Goal: Information Seeking & Learning: Check status

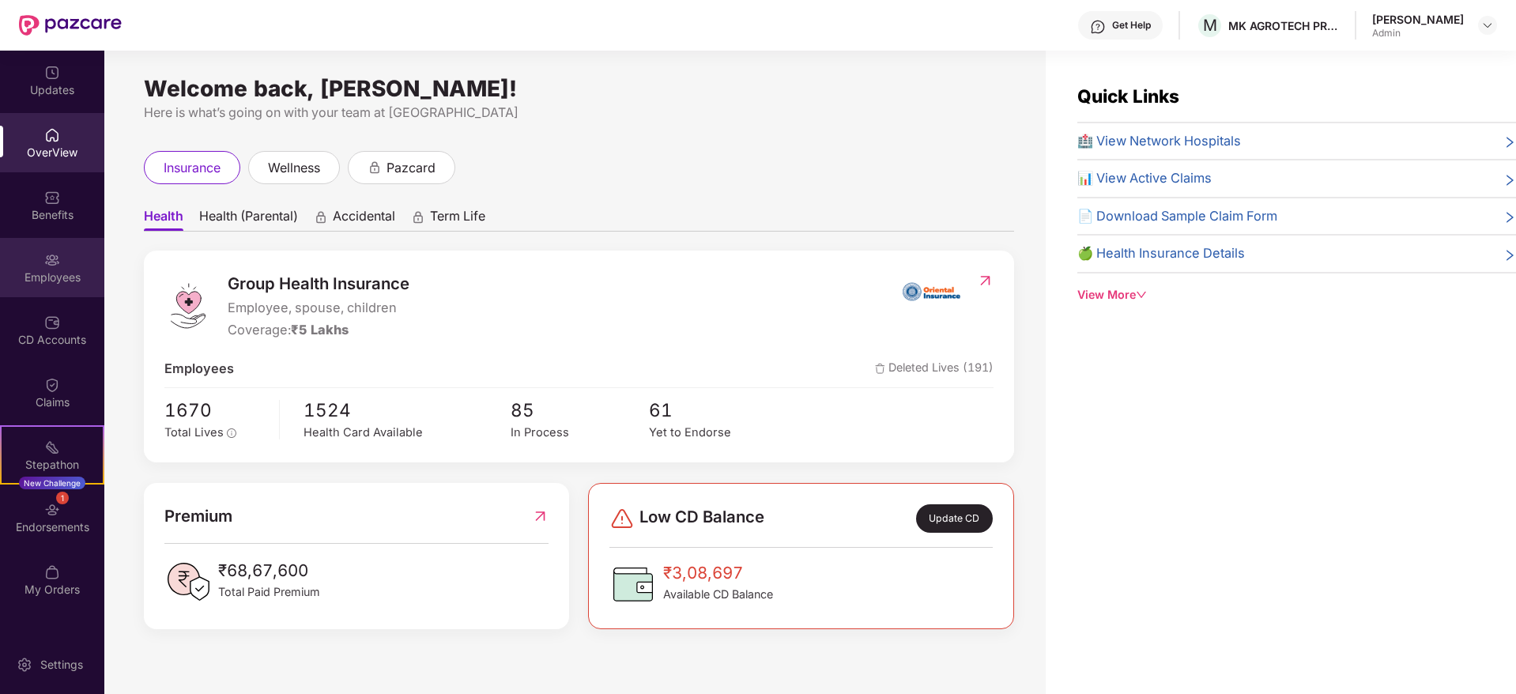
click at [46, 243] on div "Employees" at bounding box center [52, 267] width 104 height 59
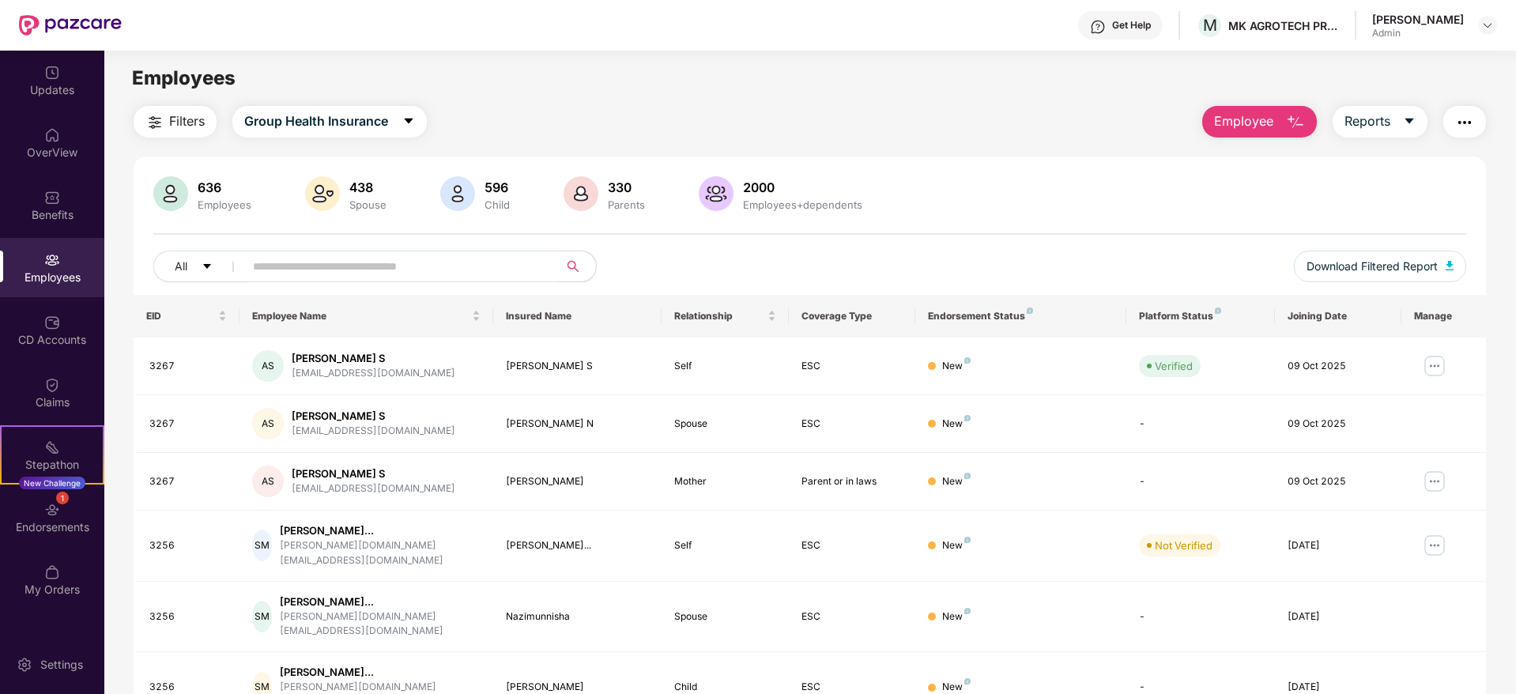
click at [431, 267] on input "text" at bounding box center [395, 266] width 284 height 24
type input "*****"
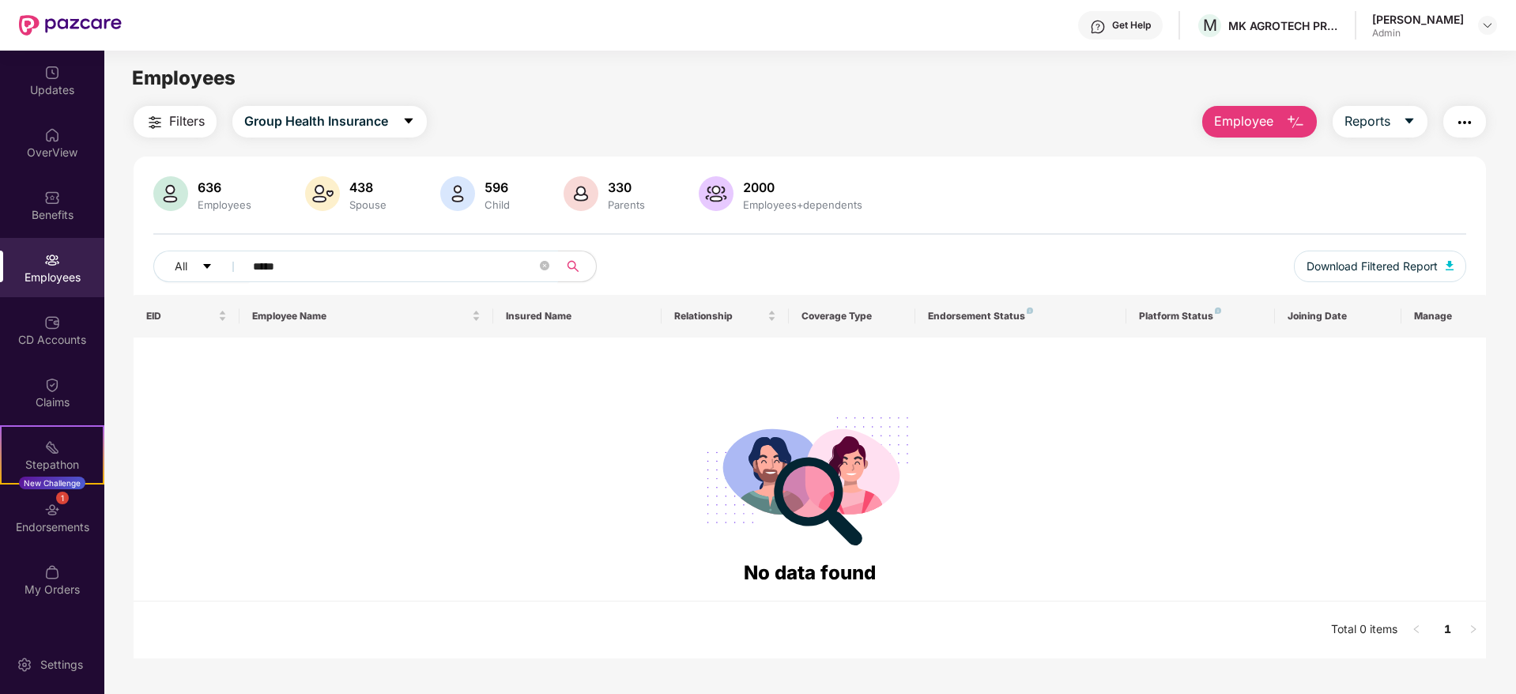
click at [431, 267] on input "*****" at bounding box center [395, 266] width 284 height 24
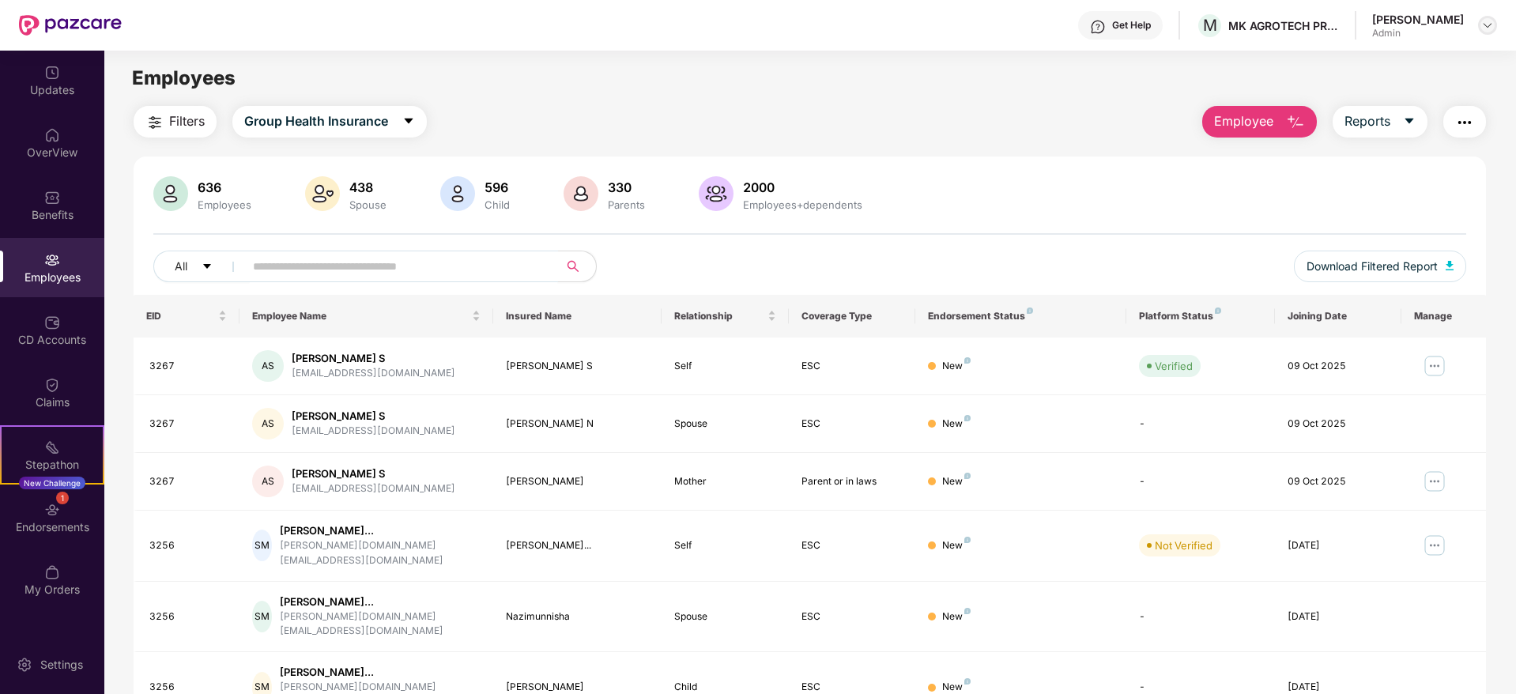
click at [1487, 20] on img at bounding box center [1487, 25] width 13 height 13
click at [871, 111] on div "Filters Group Health Insurance Employee Reports" at bounding box center [810, 122] width 1352 height 32
click at [331, 256] on input "text" at bounding box center [395, 266] width 284 height 24
click at [364, 261] on input "*********" at bounding box center [395, 266] width 284 height 24
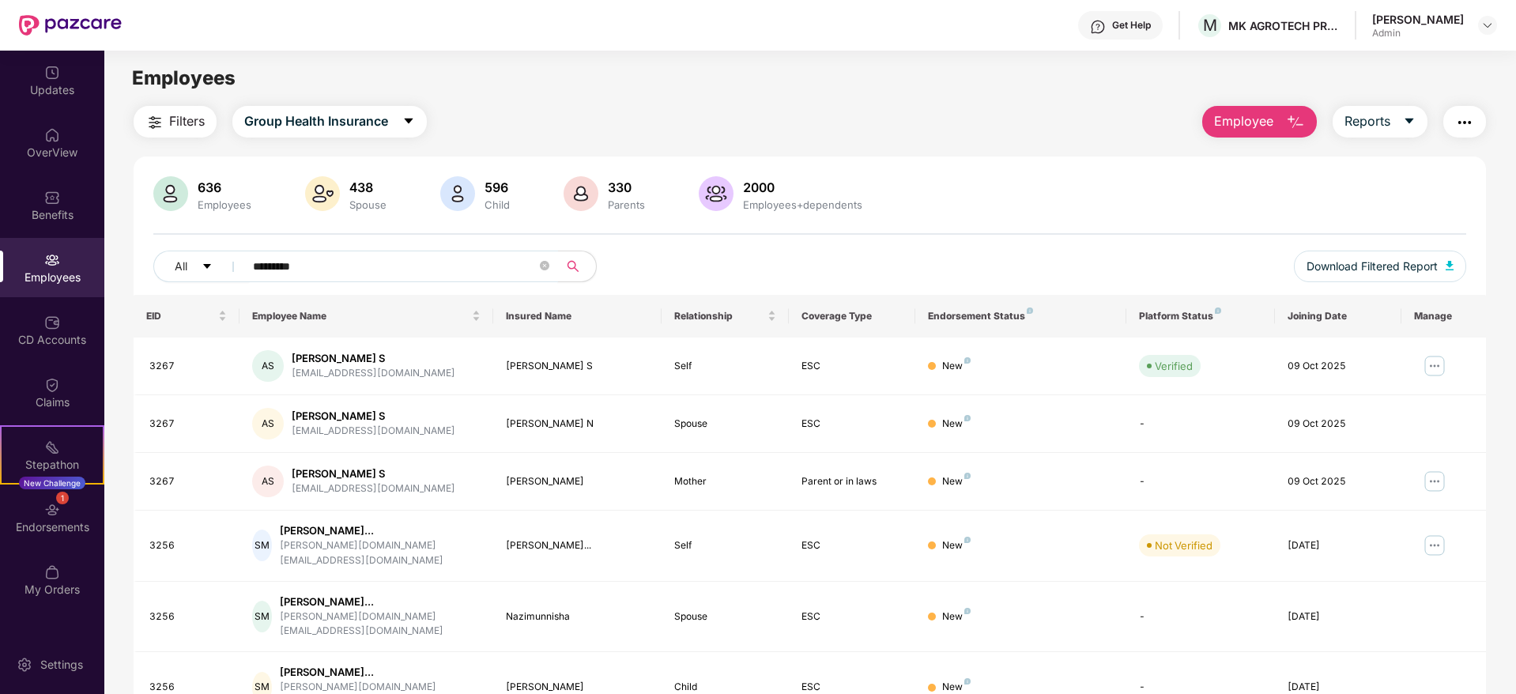
click at [364, 261] on input "*********" at bounding box center [395, 266] width 284 height 24
type input "********"
click at [43, 96] on div "Updates" at bounding box center [52, 90] width 104 height 16
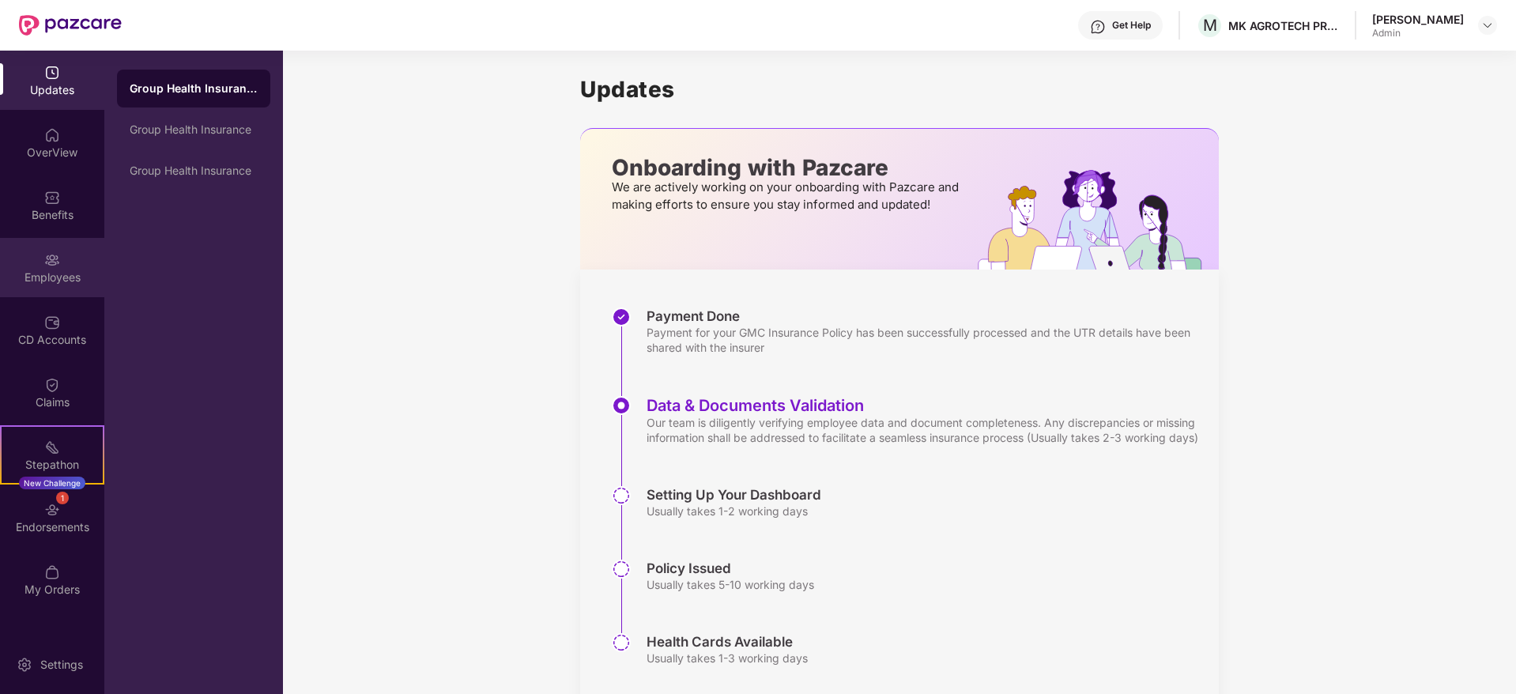
click at [56, 260] on img at bounding box center [52, 260] width 16 height 16
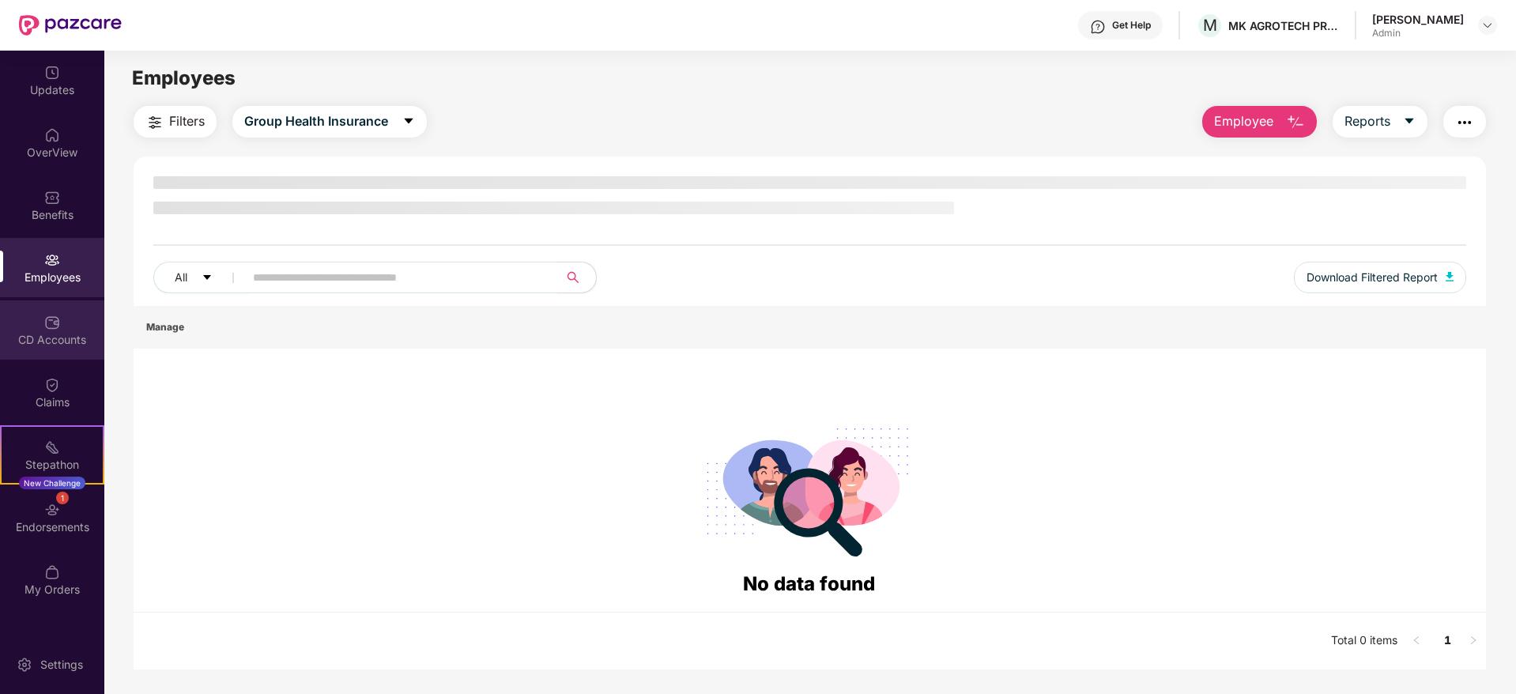
click at [27, 322] on div "CD Accounts" at bounding box center [52, 329] width 104 height 59
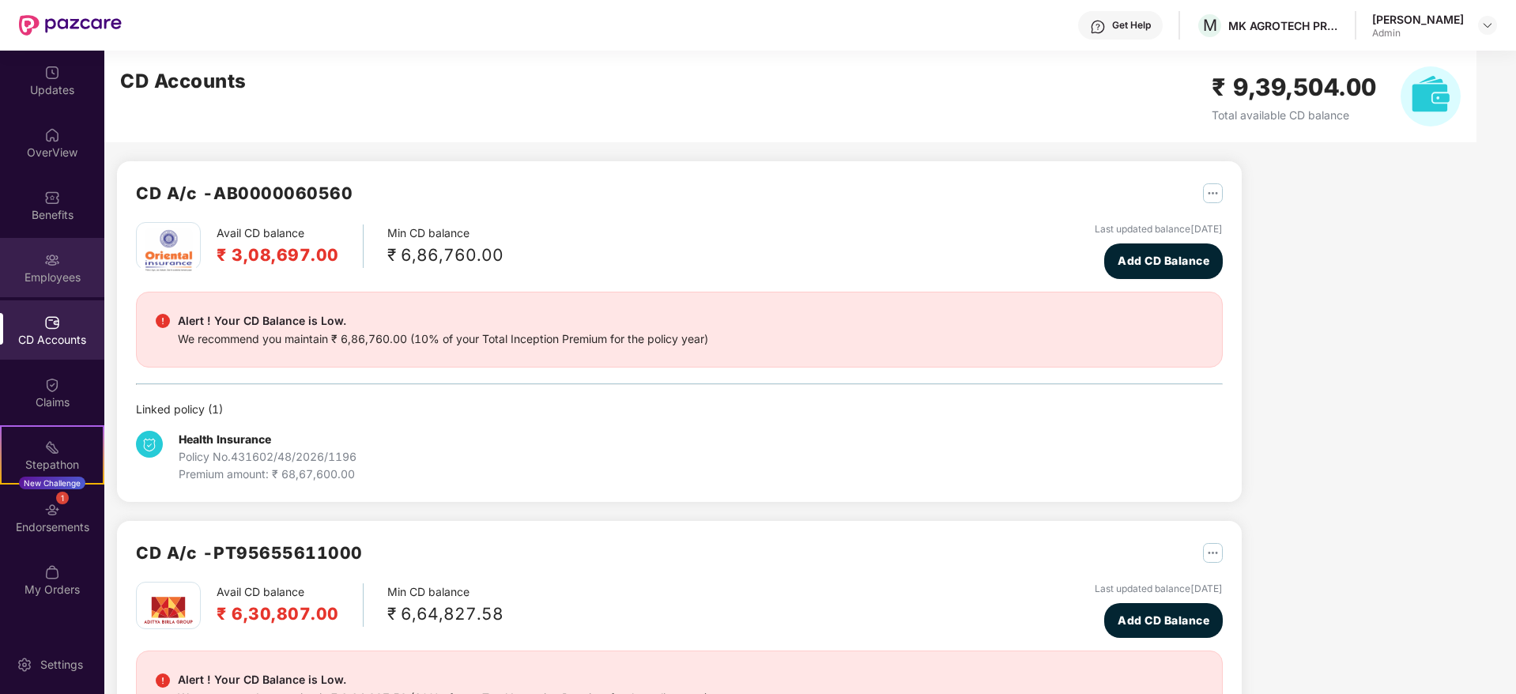
click at [39, 281] on div "Employees" at bounding box center [52, 277] width 104 height 16
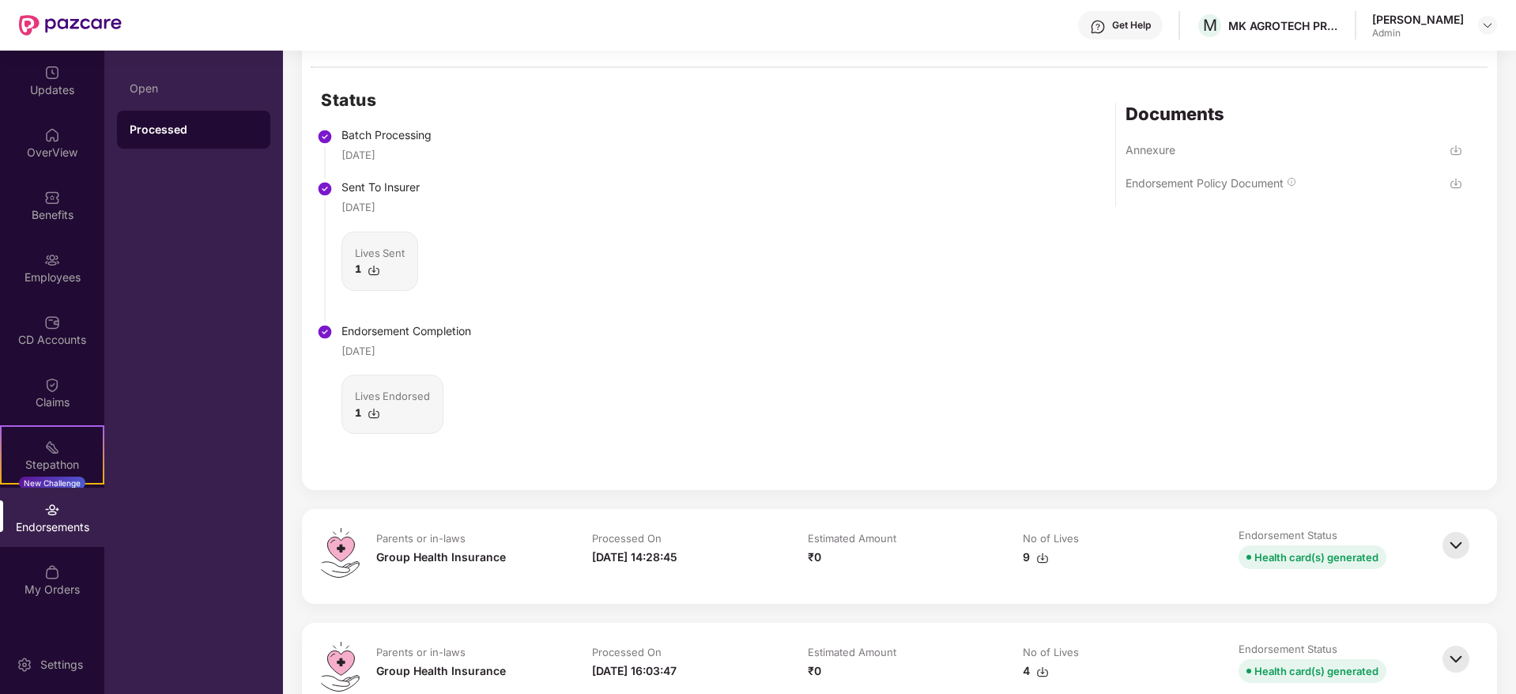
scroll to position [4047, 0]
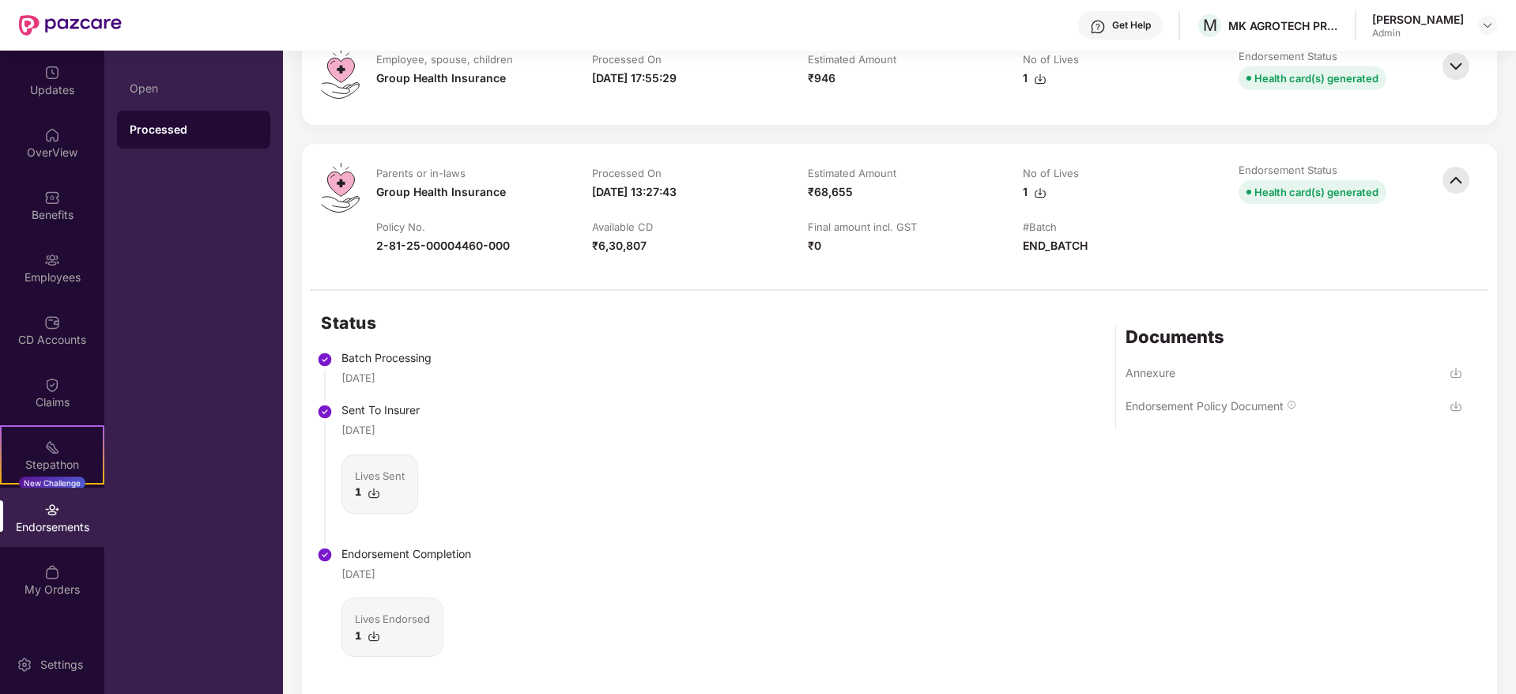
click at [1449, 177] on img at bounding box center [1455, 180] width 35 height 35
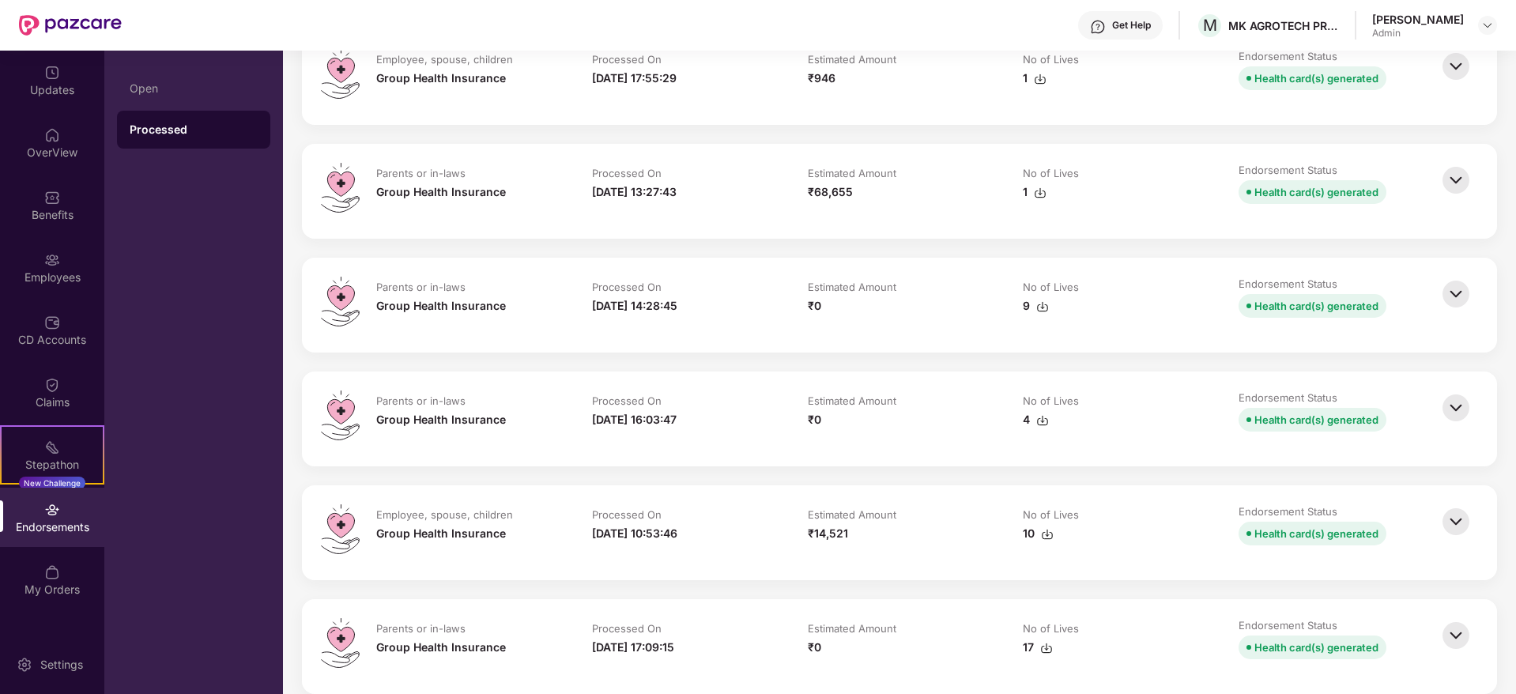
click at [940, 345] on div "Parents or in-laws Group Health Insurance Processed On [DATE] 14:28:45 Estimate…" at bounding box center [899, 305] width 1195 height 95
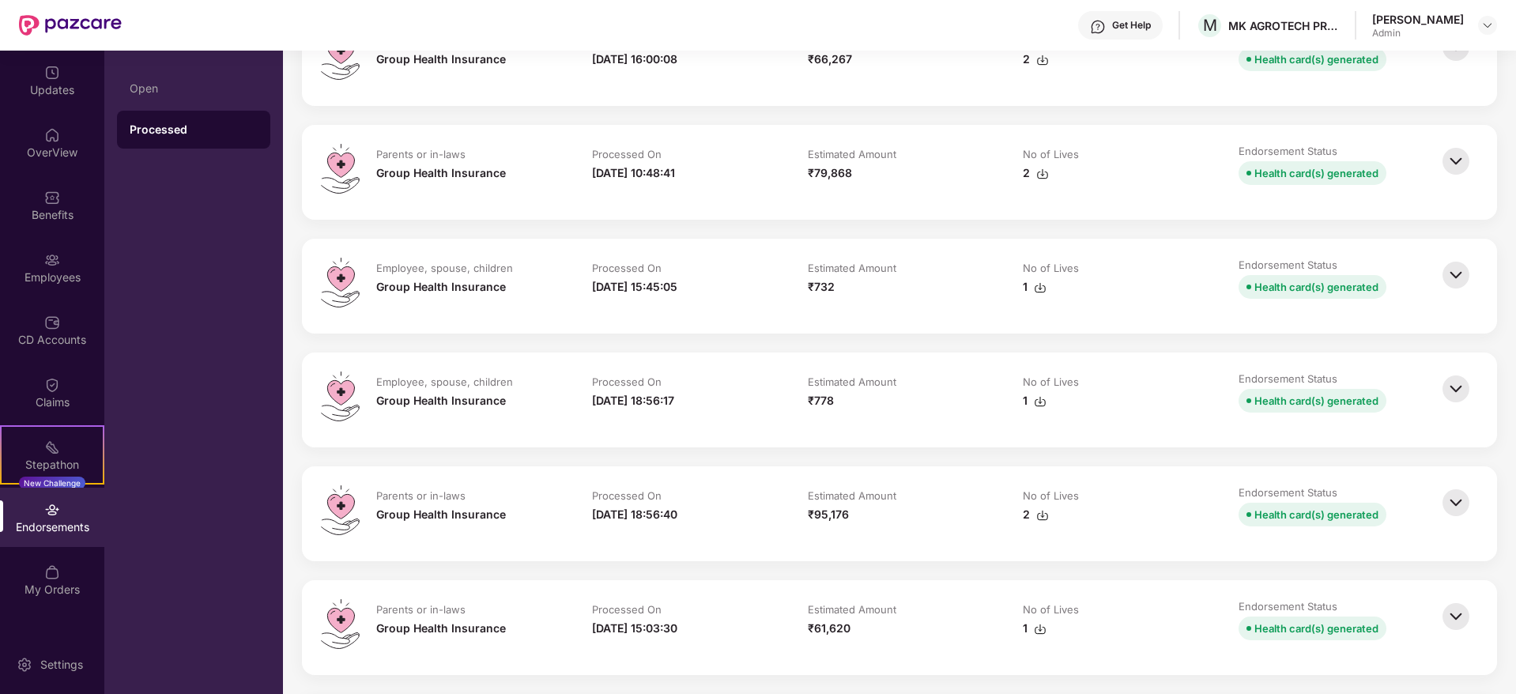
scroll to position [3267, 0]
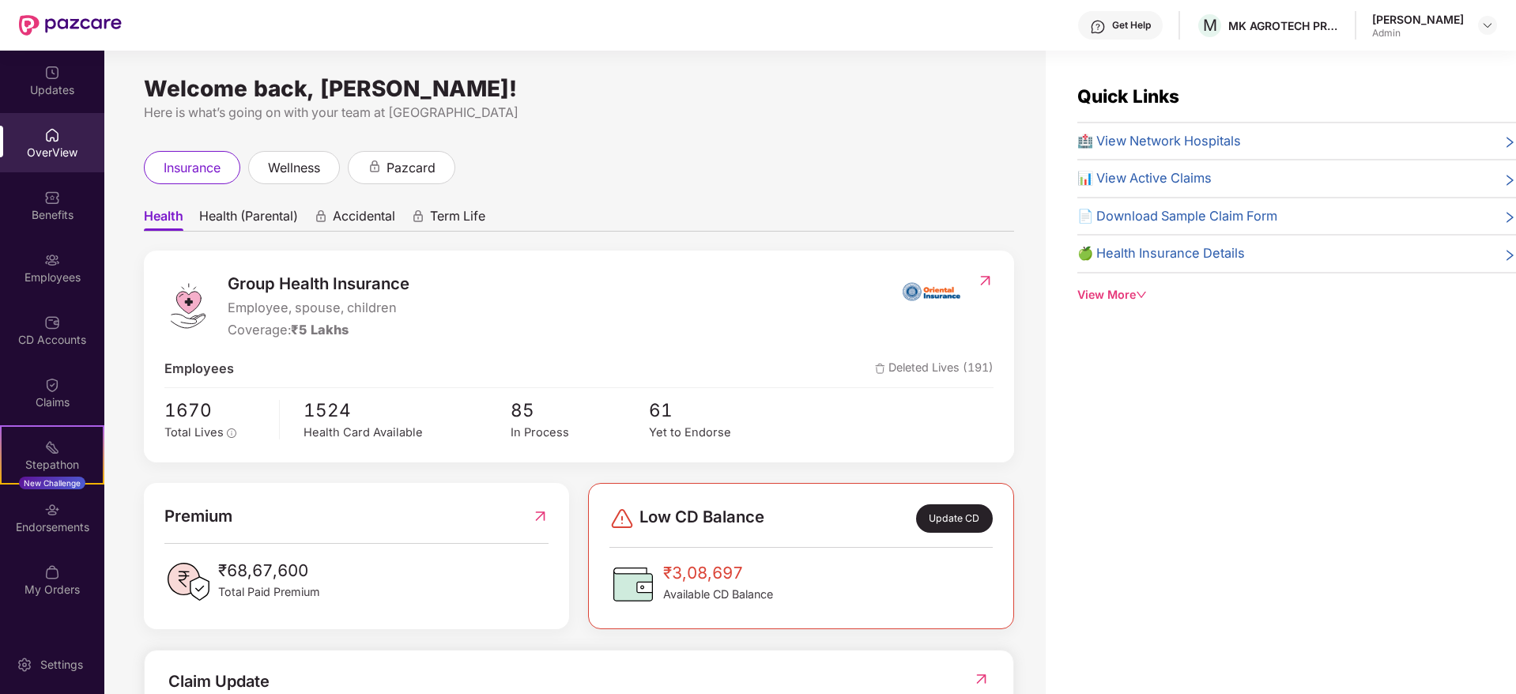
click at [47, 271] on div "Employees" at bounding box center [52, 277] width 104 height 16
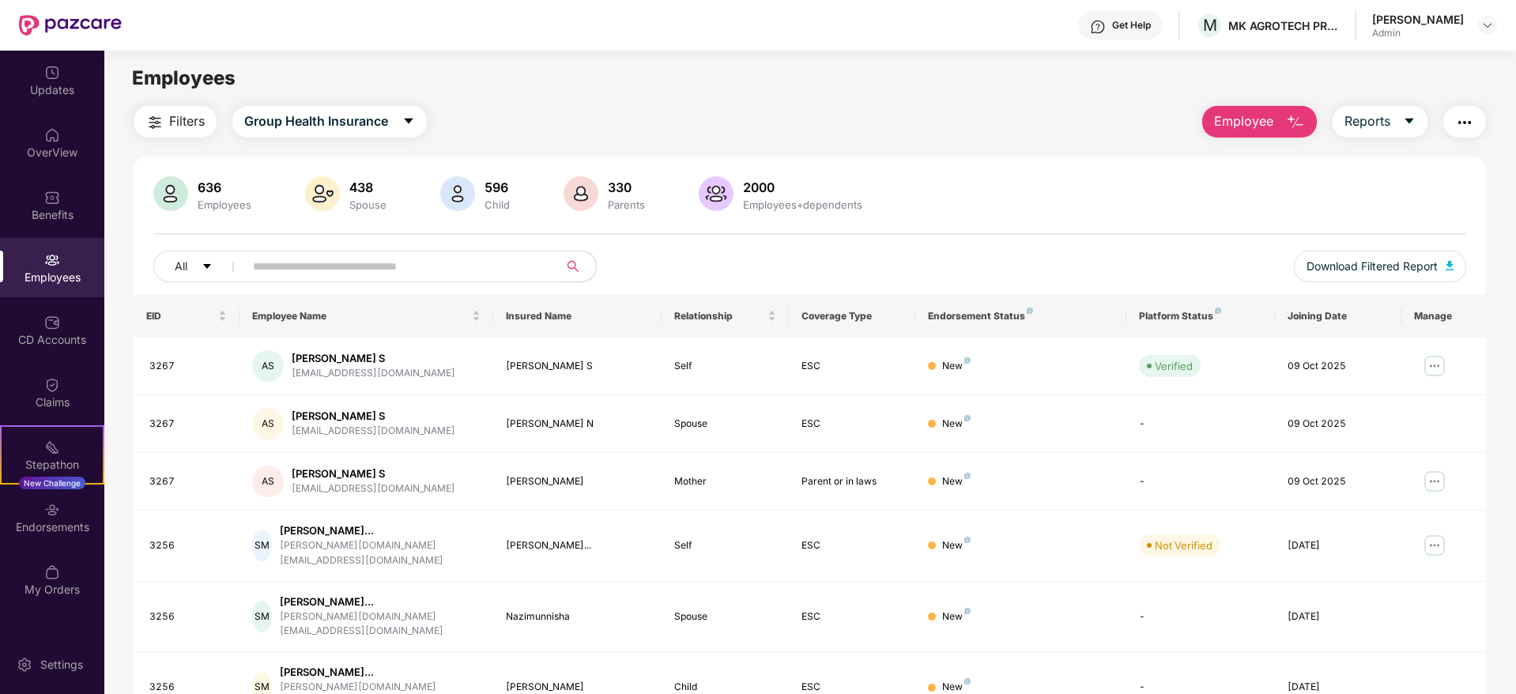
click at [417, 262] on input "text" at bounding box center [395, 266] width 284 height 24
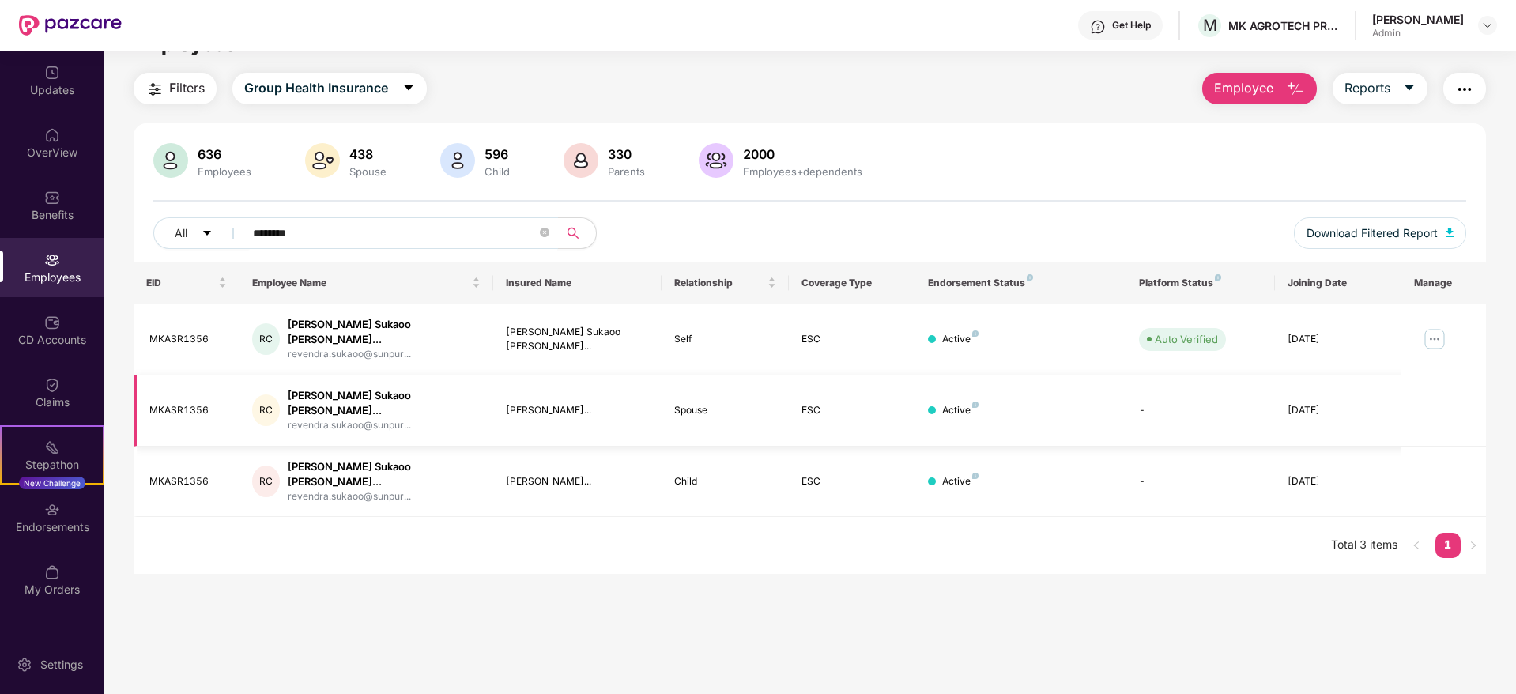
scroll to position [51, 0]
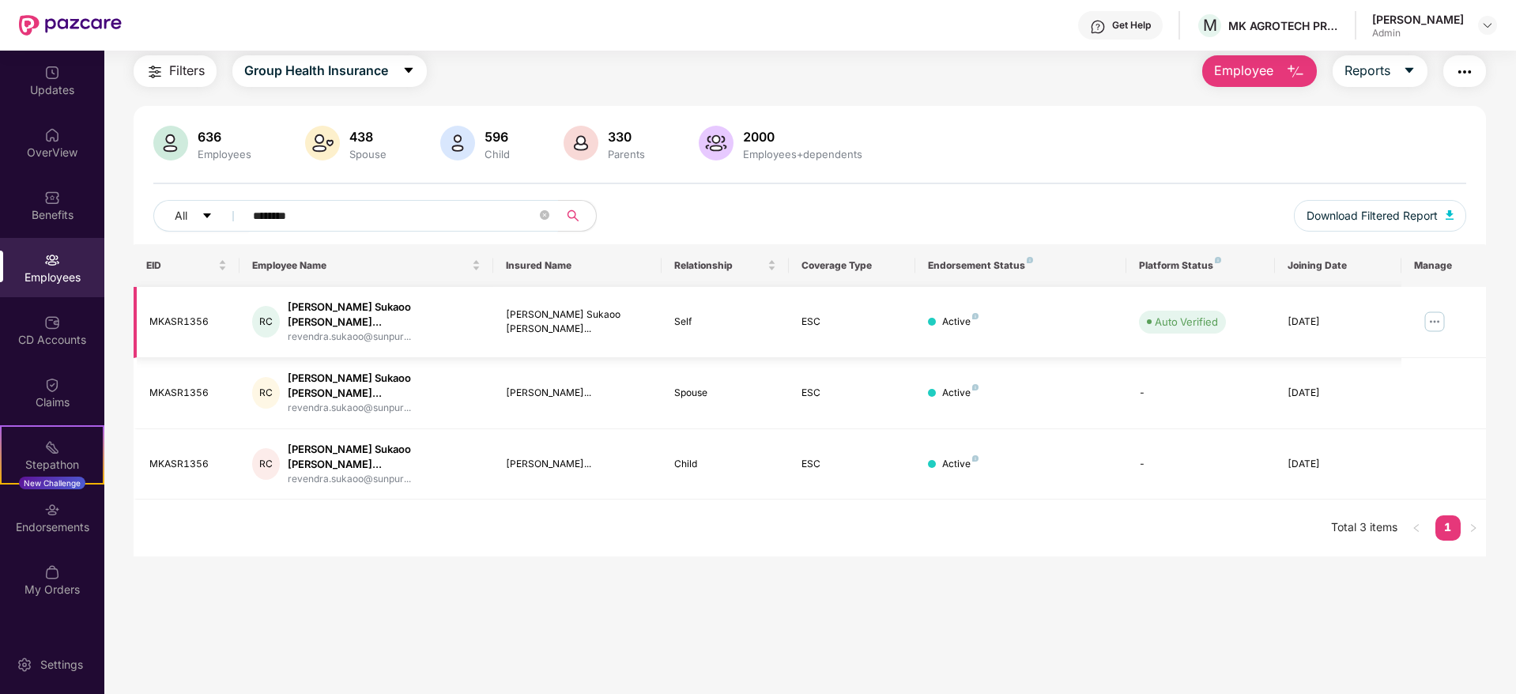
type input "********"
click at [1437, 316] on img at bounding box center [1434, 321] width 25 height 25
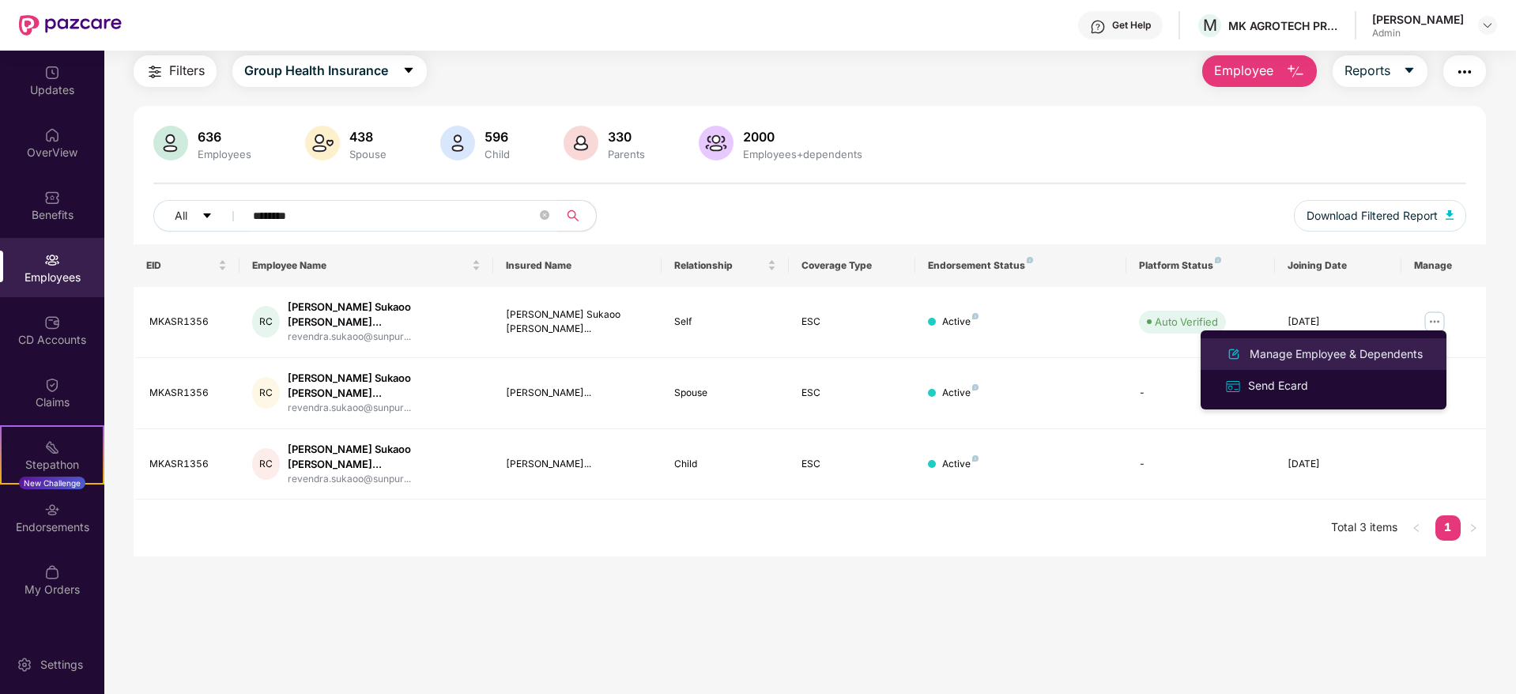
click at [1318, 352] on div "Manage Employee & Dependents" at bounding box center [1335, 353] width 179 height 17
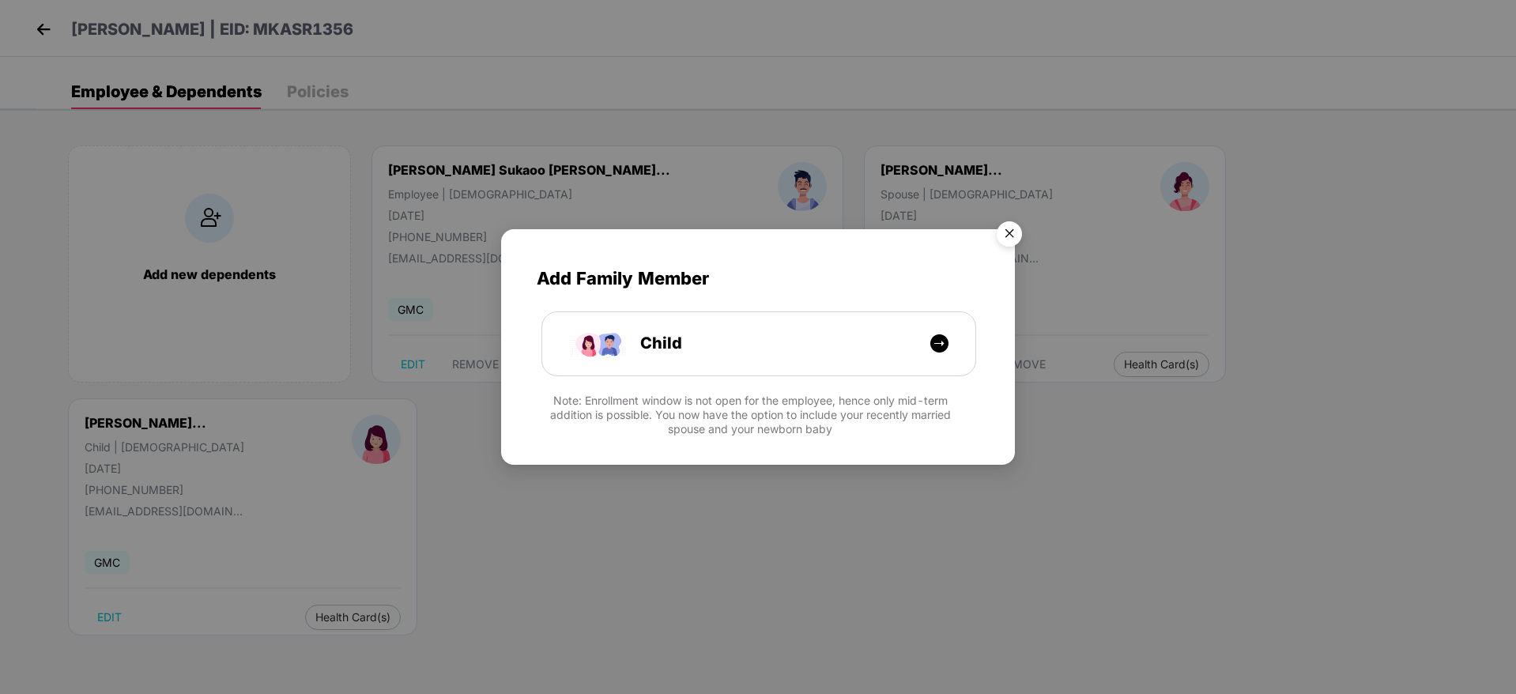
click at [1011, 237] on img "Close" at bounding box center [1009, 236] width 44 height 44
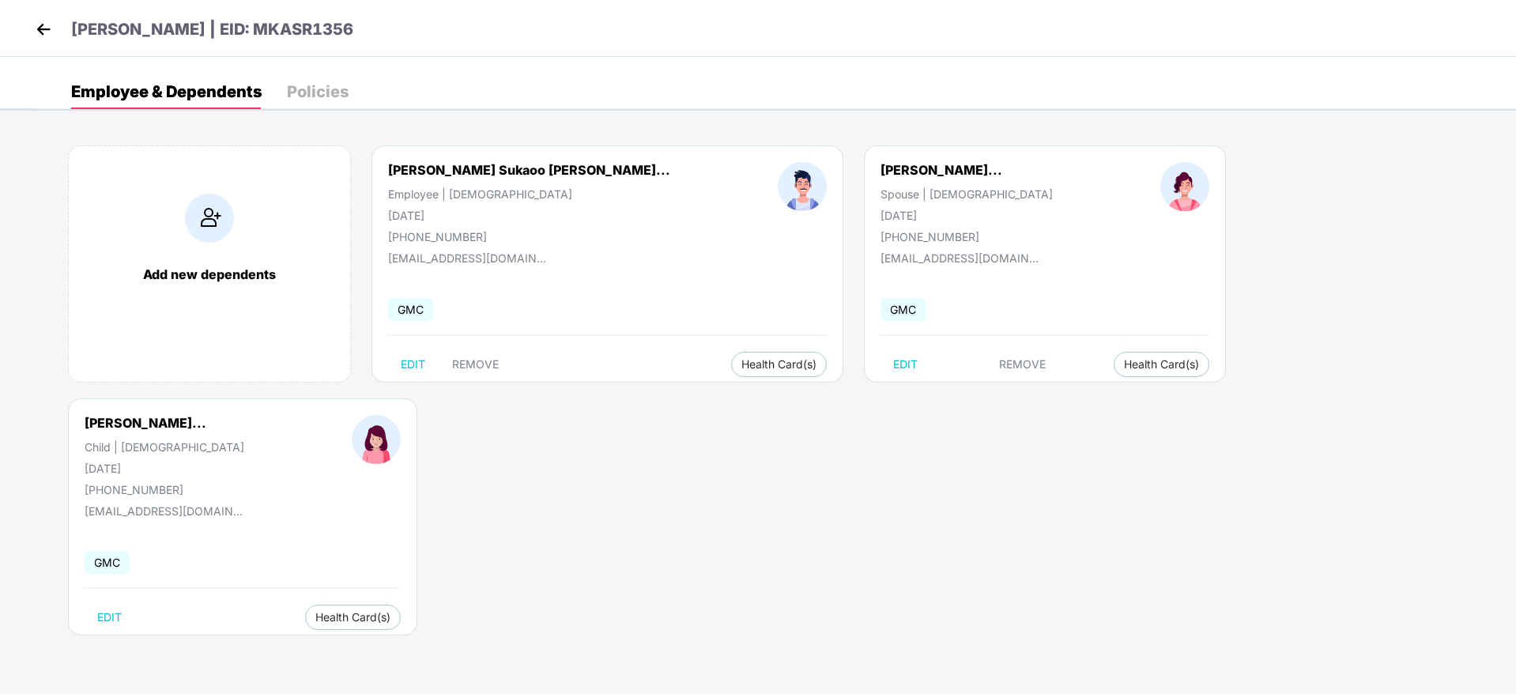
click at [882, 452] on body "Revendra Sukaoo Choudhary | EID: MKASR1356 Employee & Dependents Policies Add n…" at bounding box center [758, 347] width 1516 height 694
click at [29, 33] on div "Revendra Sukaoo Choudhary | EID: MKASR1356" at bounding box center [758, 28] width 1516 height 57
click at [48, 24] on img at bounding box center [44, 29] width 24 height 24
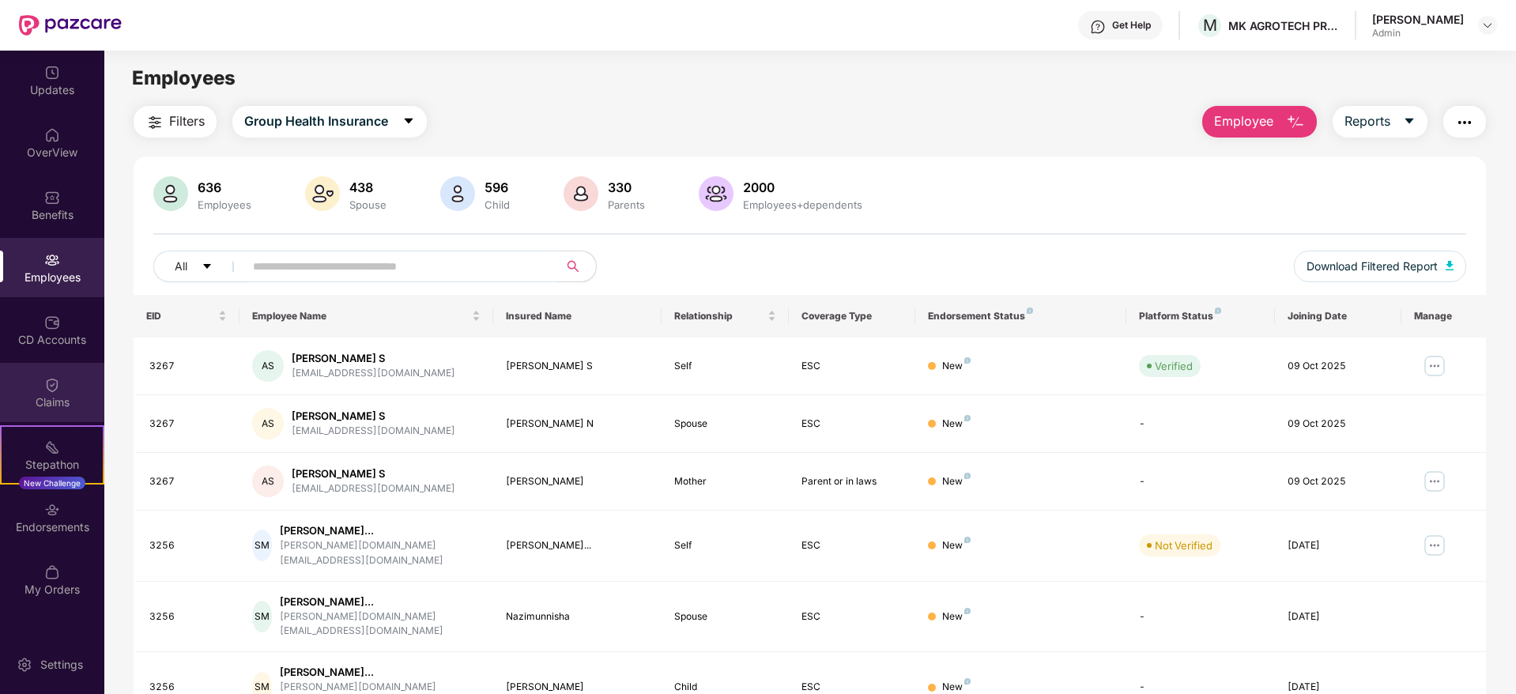
click at [45, 397] on div "Claims" at bounding box center [52, 402] width 104 height 16
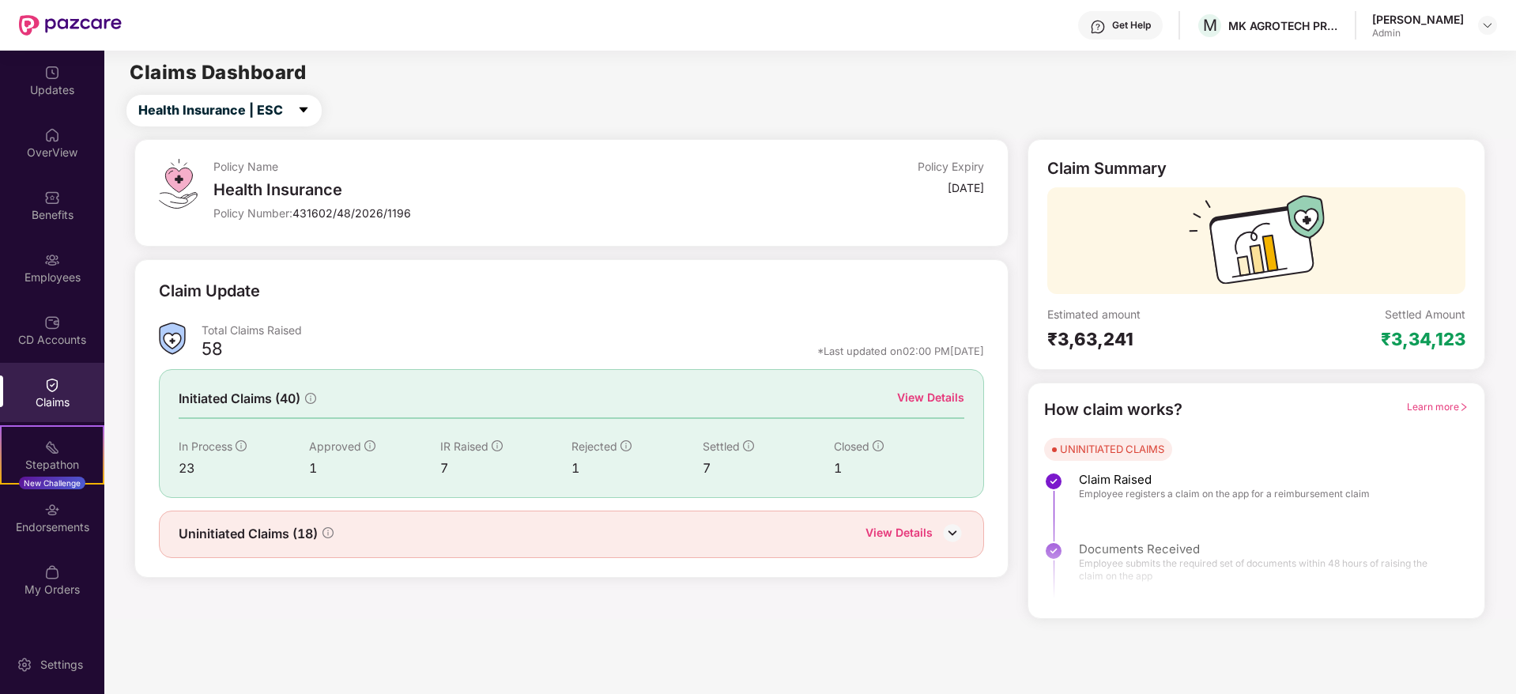
click at [910, 534] on div "View Details" at bounding box center [898, 534] width 67 height 21
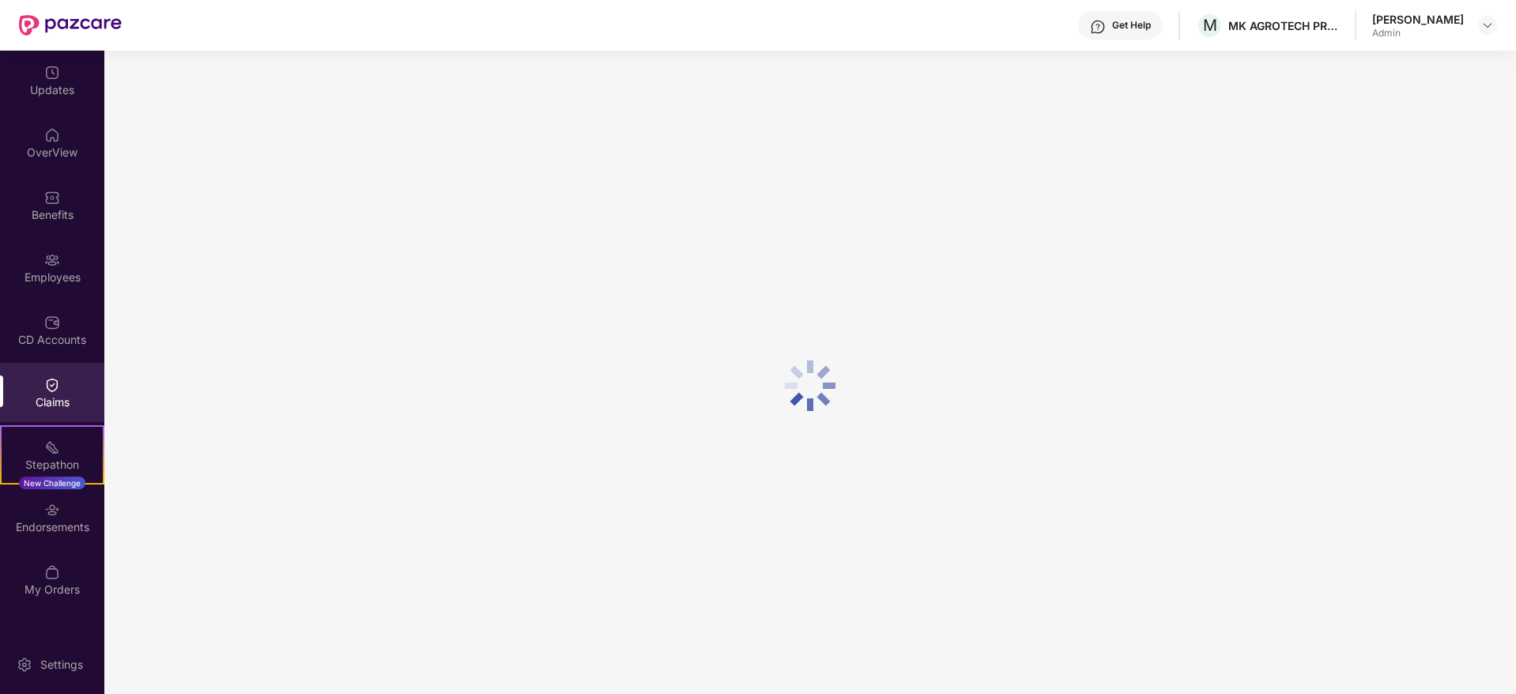
click at [879, 458] on div at bounding box center [809, 386] width 1411 height 670
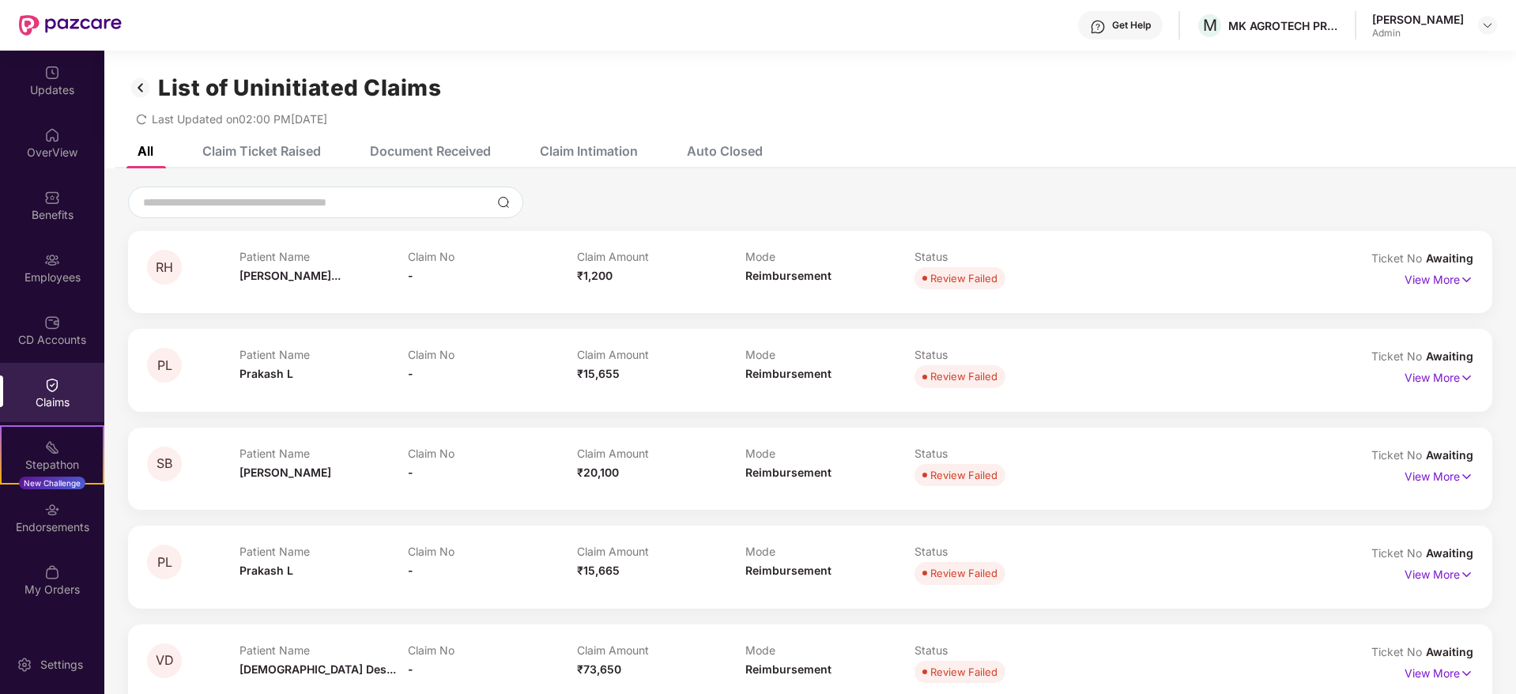
click at [137, 89] on img at bounding box center [140, 87] width 25 height 27
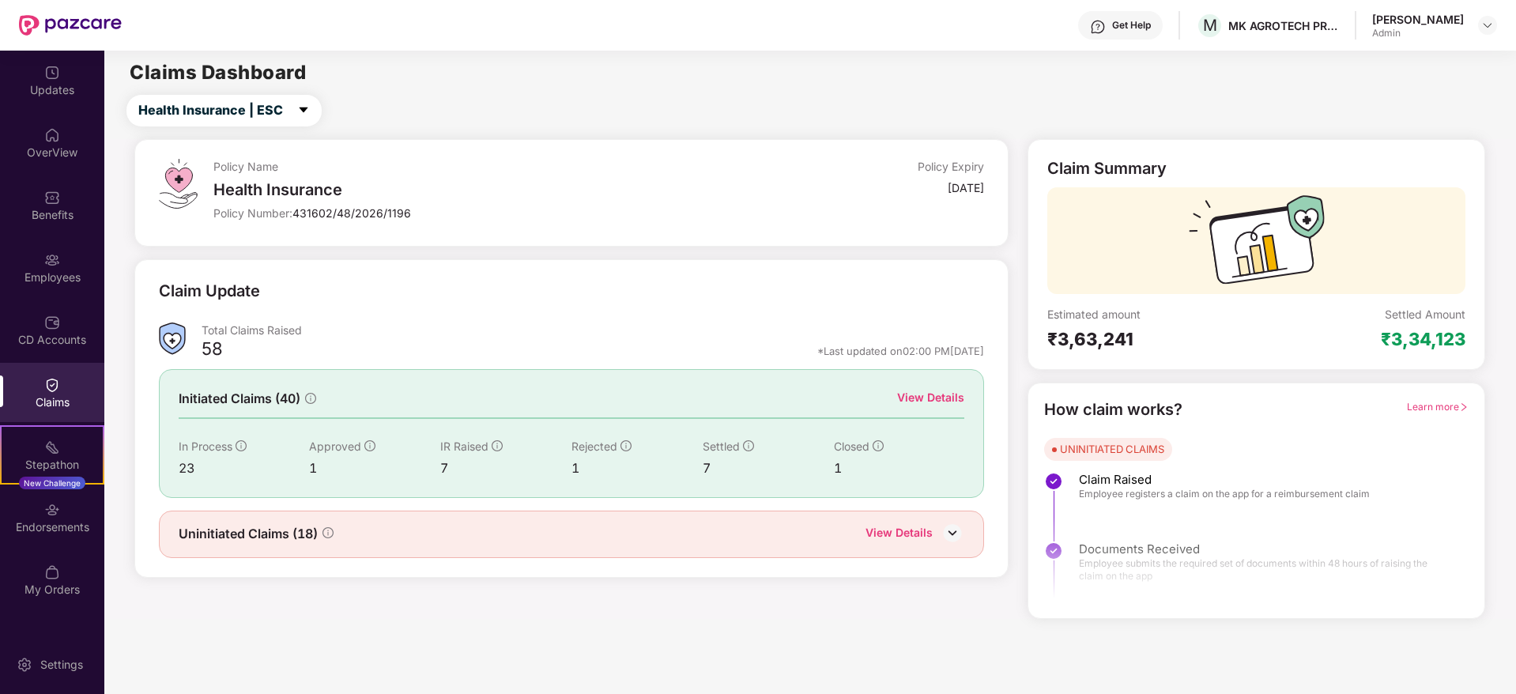
click at [925, 391] on div "View Details" at bounding box center [930, 397] width 67 height 17
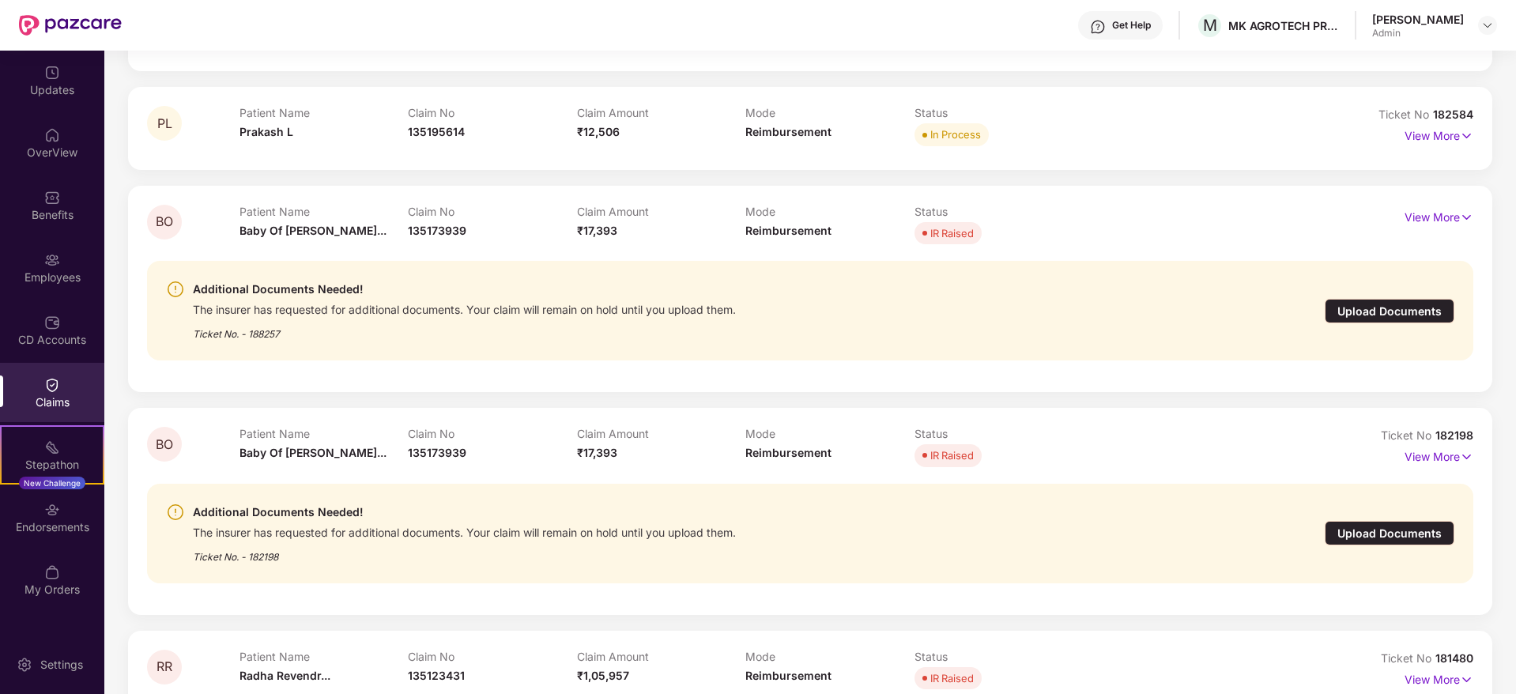
scroll to position [593, 0]
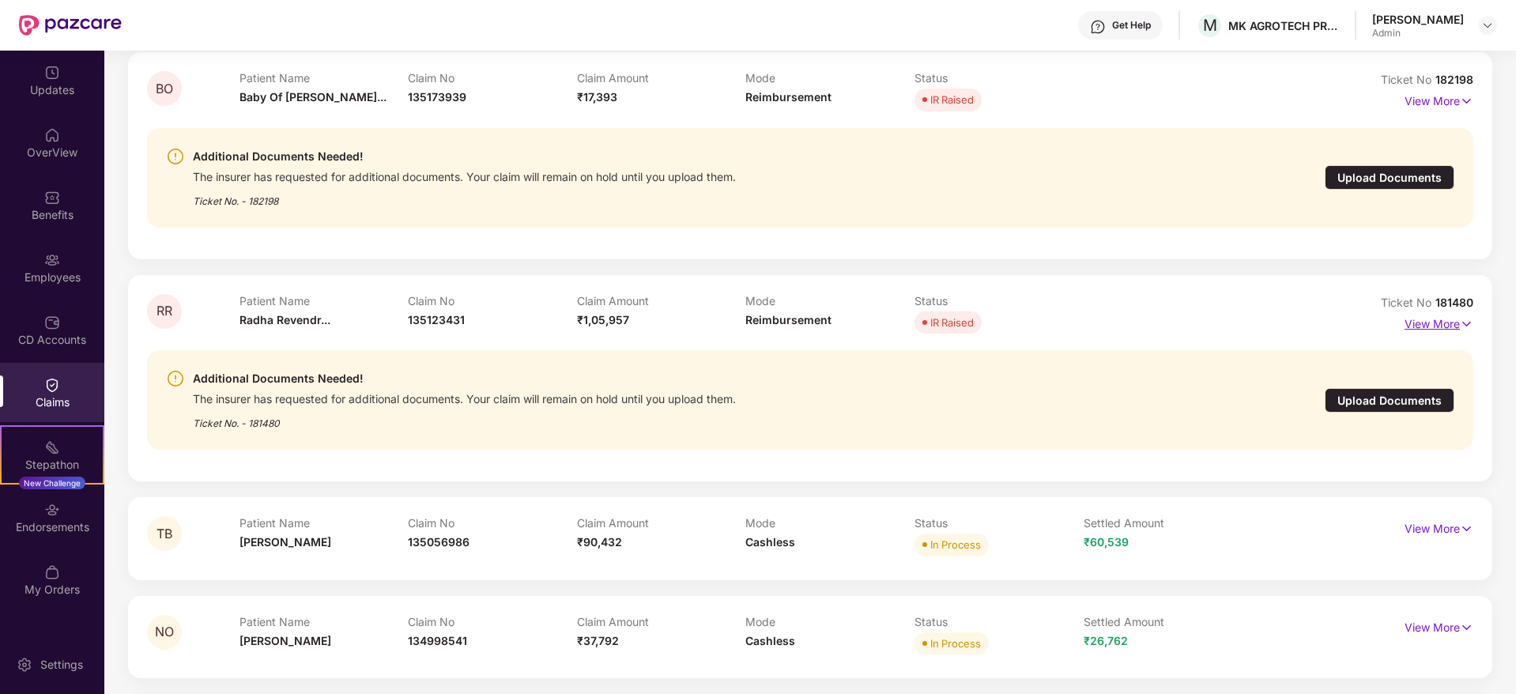
click at [1444, 319] on p "View More" at bounding box center [1438, 321] width 69 height 21
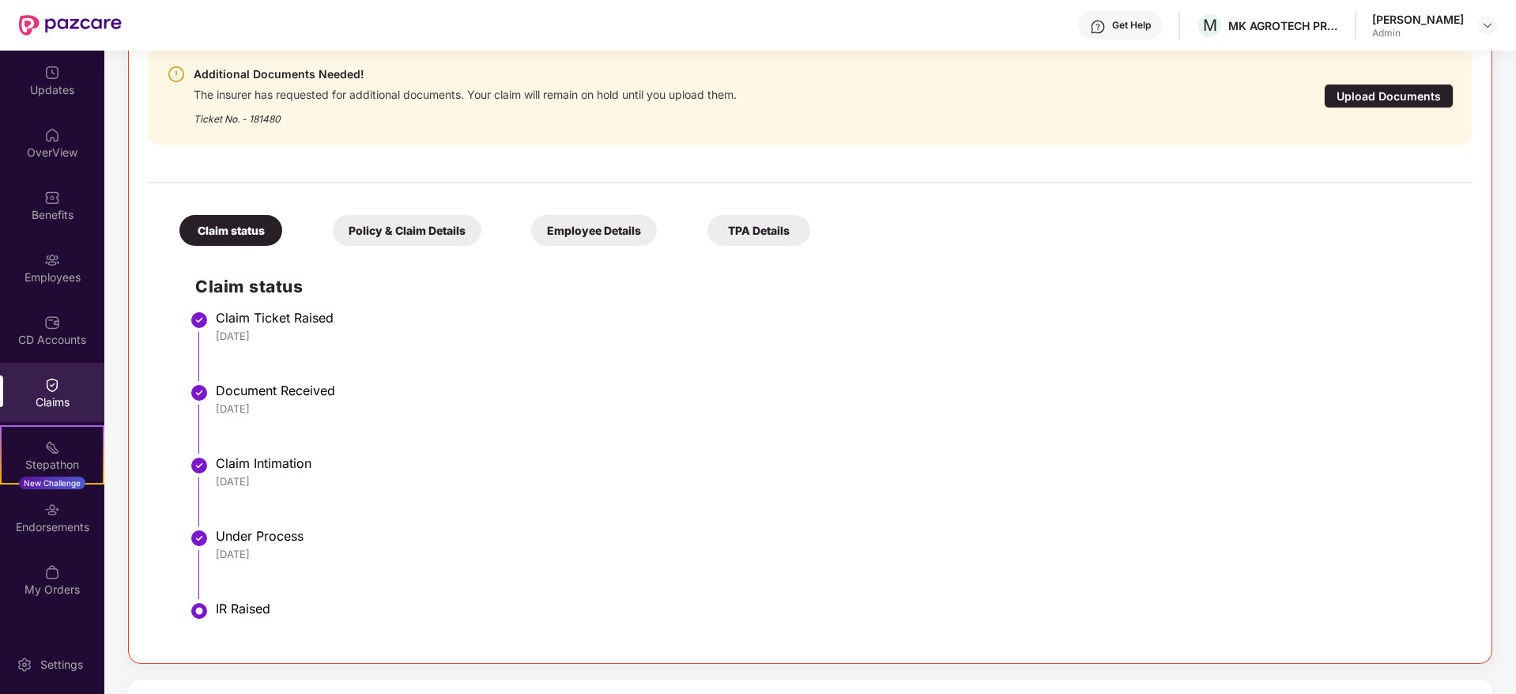
scroll to position [1067, 0]
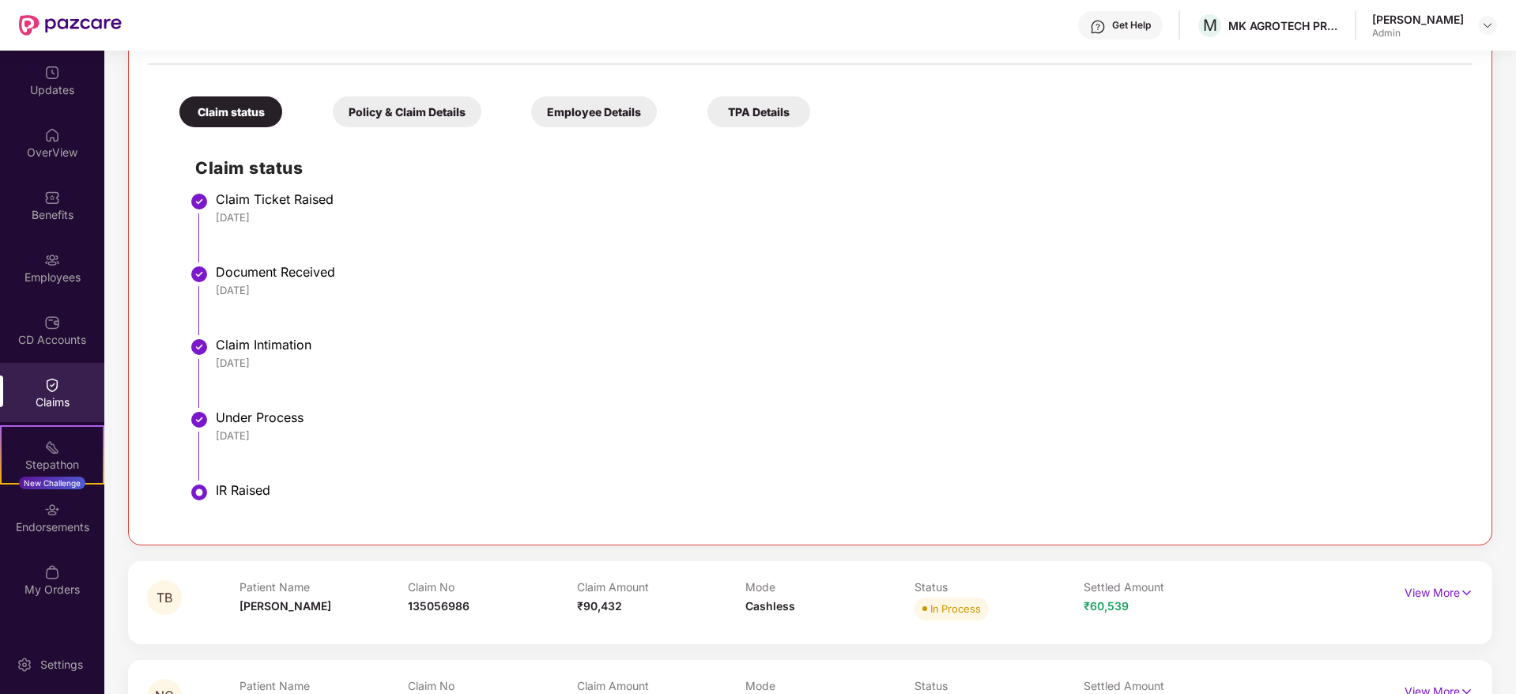
click at [781, 116] on div "TPA Details" at bounding box center [758, 111] width 103 height 31
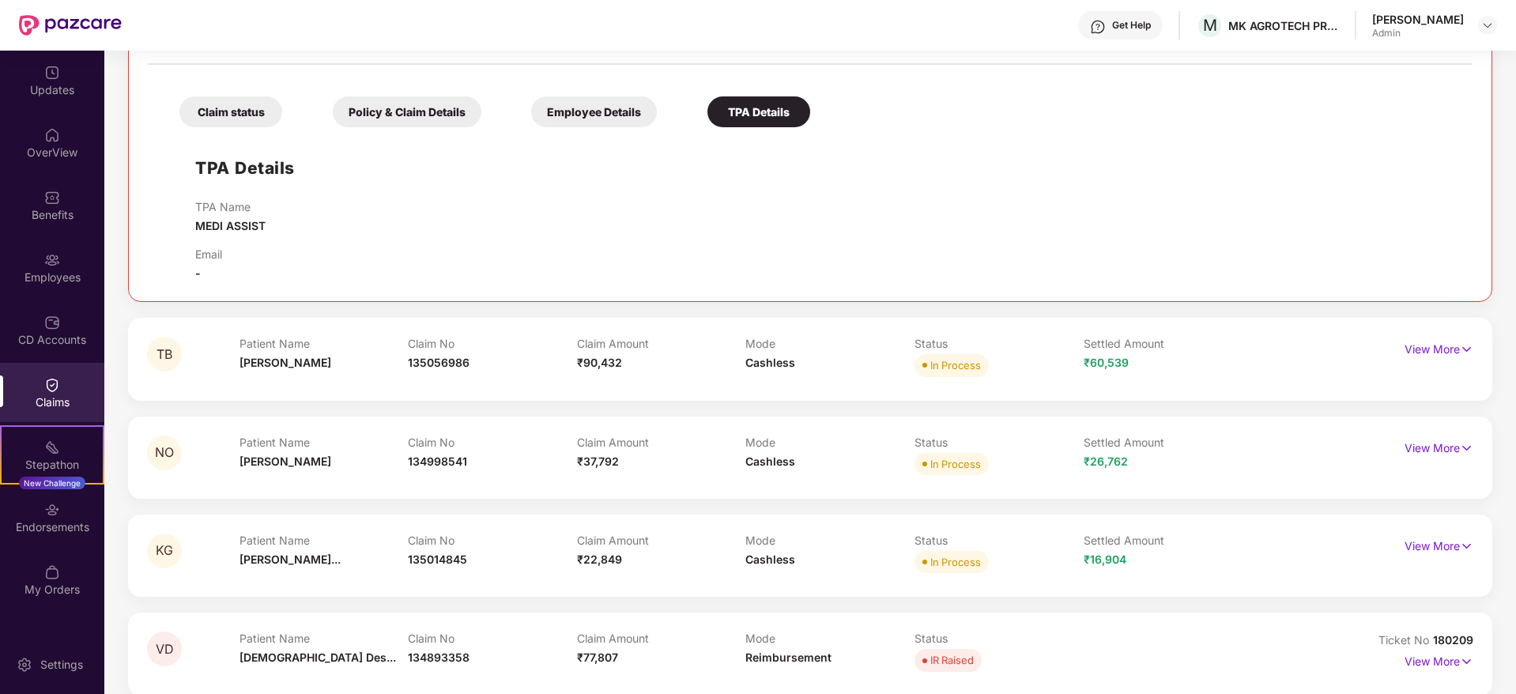
click at [600, 108] on div "Employee Details" at bounding box center [594, 111] width 126 height 31
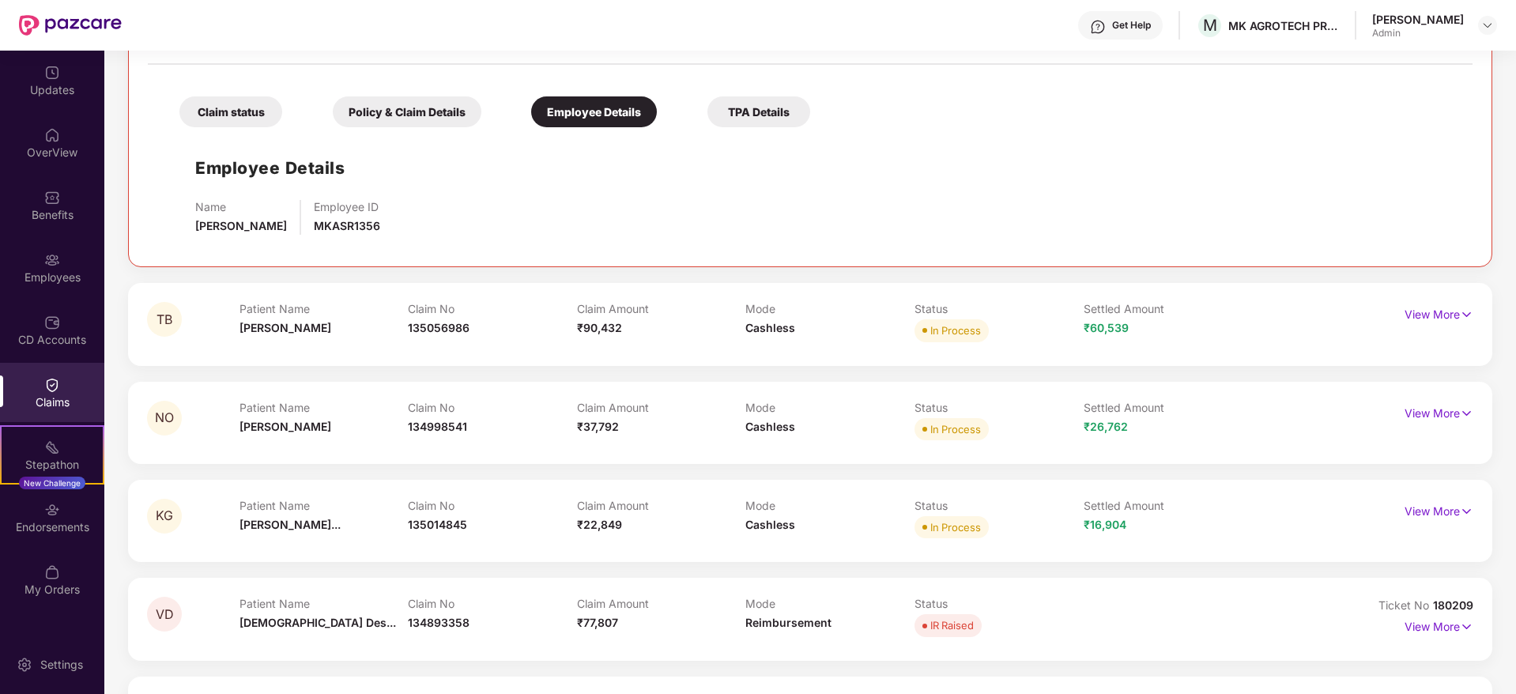
click at [410, 116] on div "Policy & Claim Details" at bounding box center [407, 111] width 149 height 31
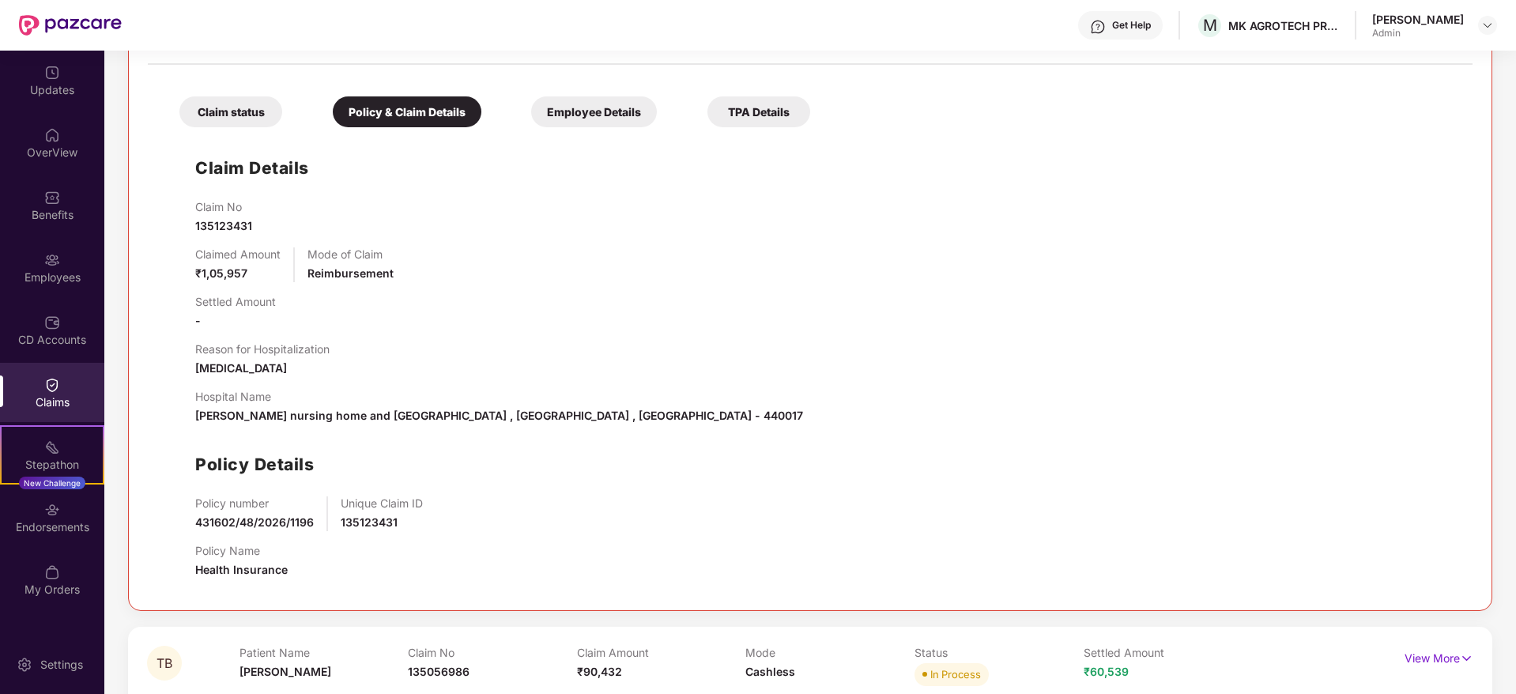
click at [252, 117] on div "Claim status" at bounding box center [230, 111] width 103 height 31
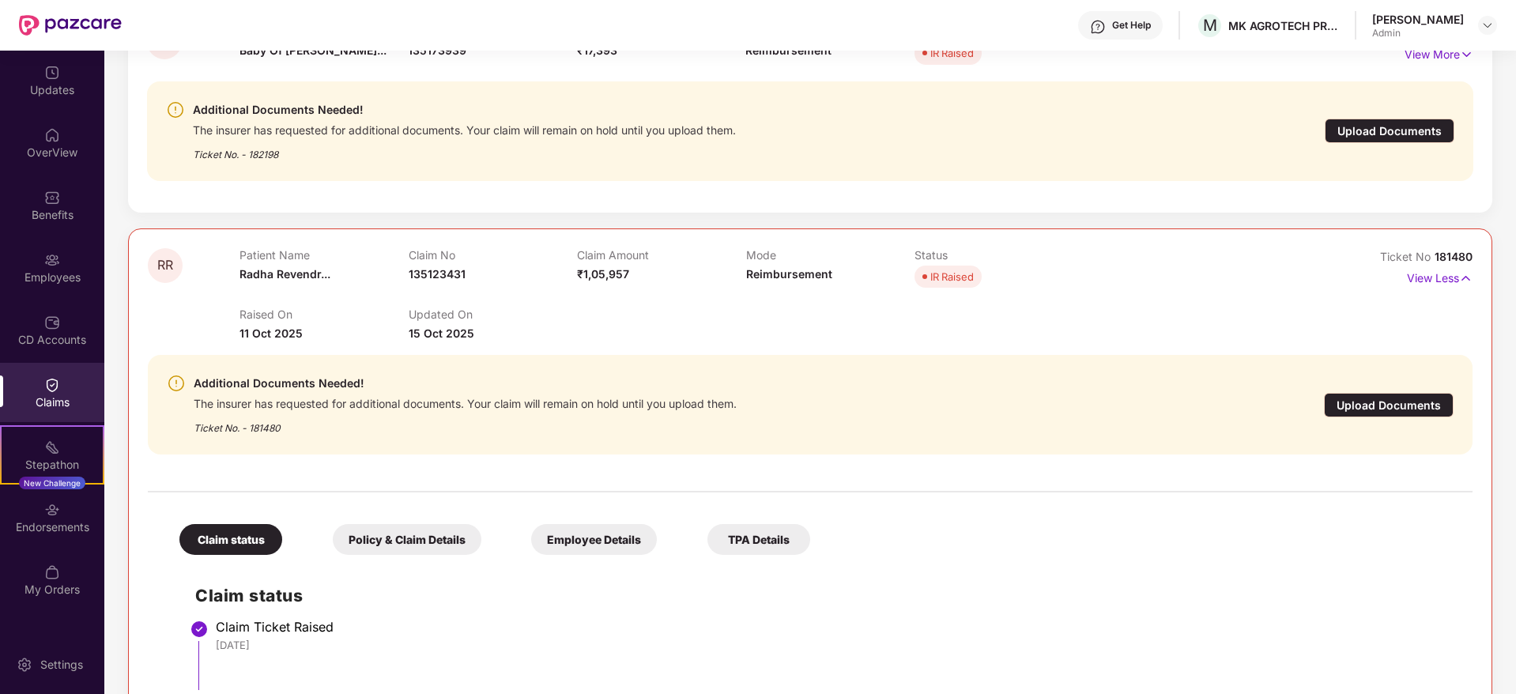
scroll to position [638, 0]
click at [267, 431] on div "Ticket No. - 181480" at bounding box center [465, 424] width 543 height 24
copy div "181480"
